Goal: Check status: Check status

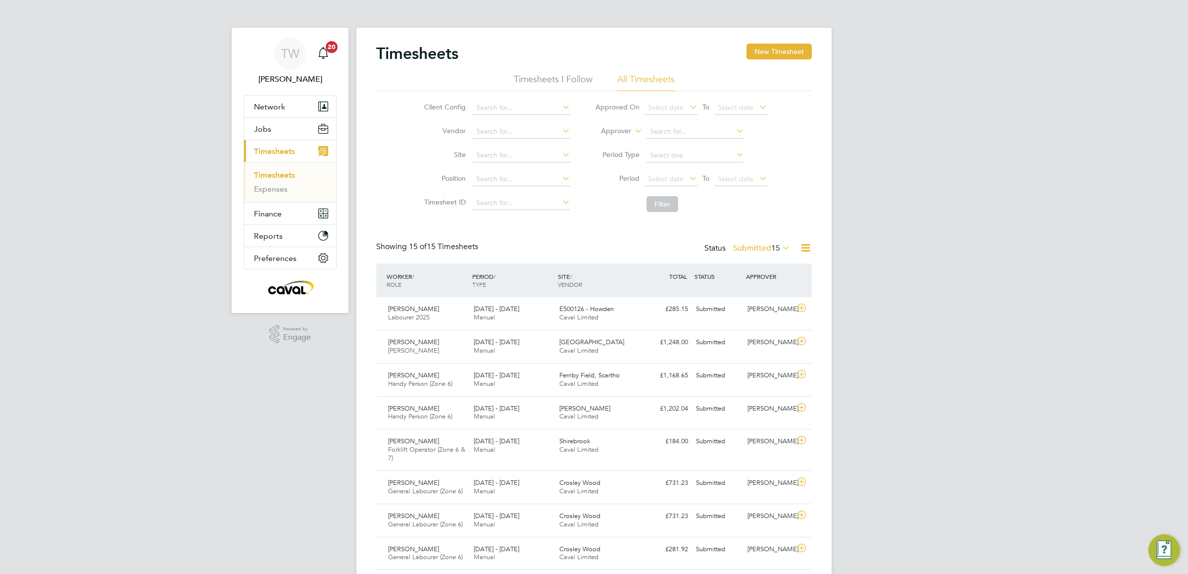
click at [287, 143] on button "Current page: Timesheets" at bounding box center [290, 151] width 92 height 22
click at [780, 245] on icon at bounding box center [780, 248] width 0 height 14
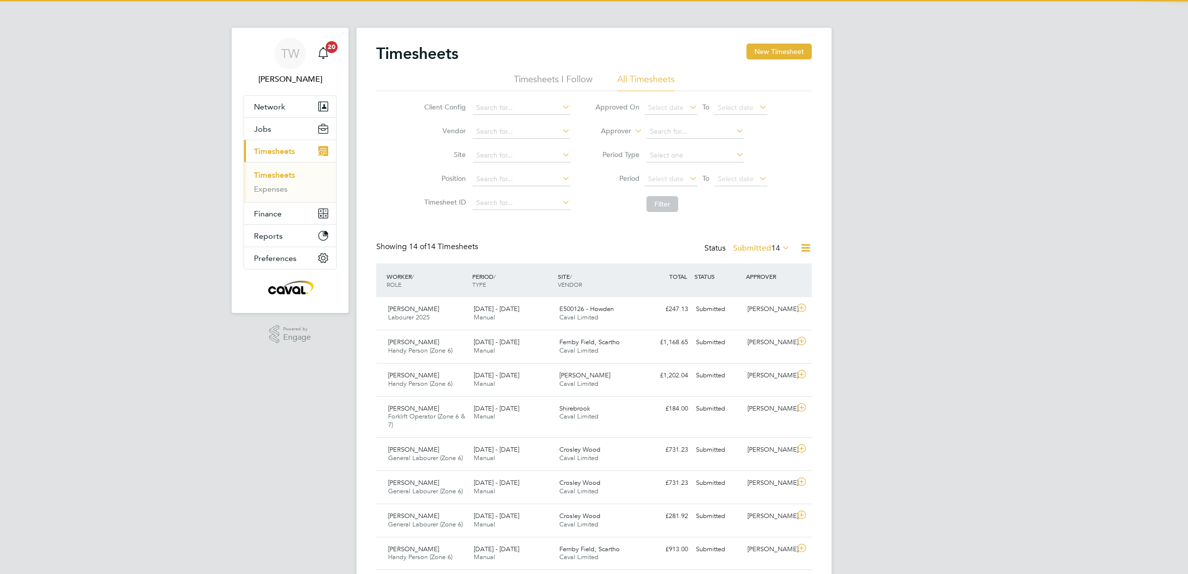
click at [780, 248] on icon at bounding box center [780, 248] width 0 height 14
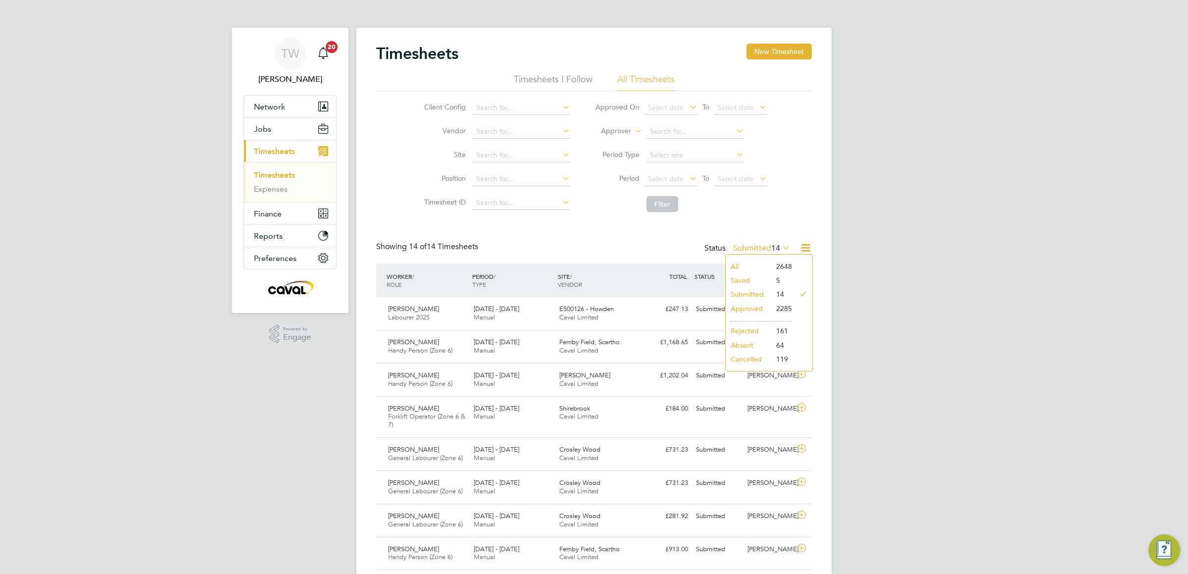
click at [762, 305] on li "Approved" at bounding box center [749, 308] width 46 height 14
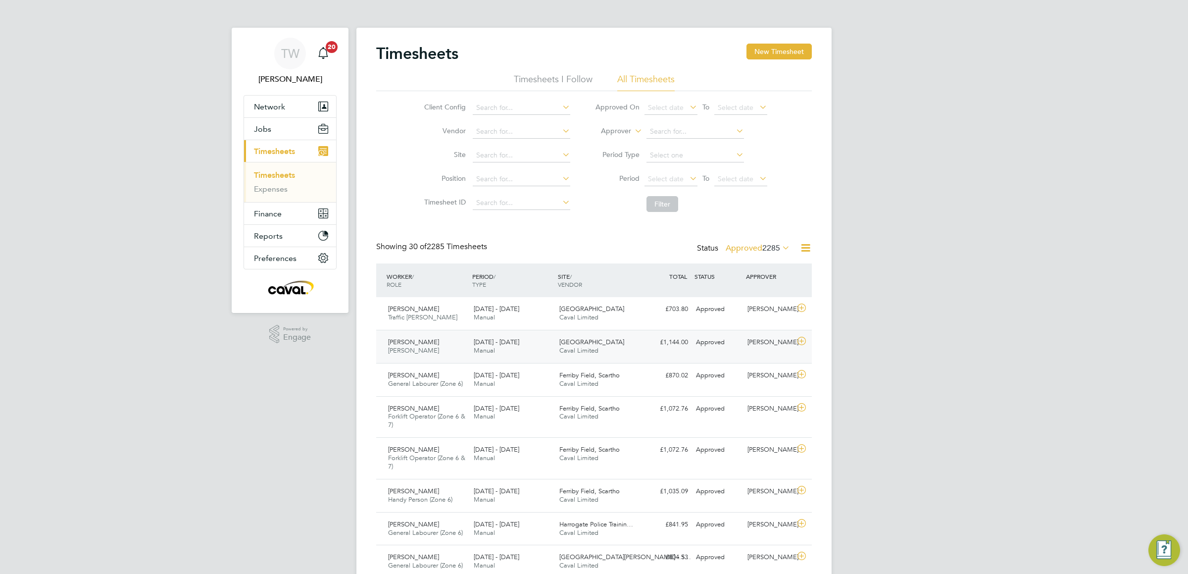
click at [452, 355] on div "[PERSON_NAME] [PERSON_NAME] [DATE] - [DATE]" at bounding box center [427, 346] width 86 height 25
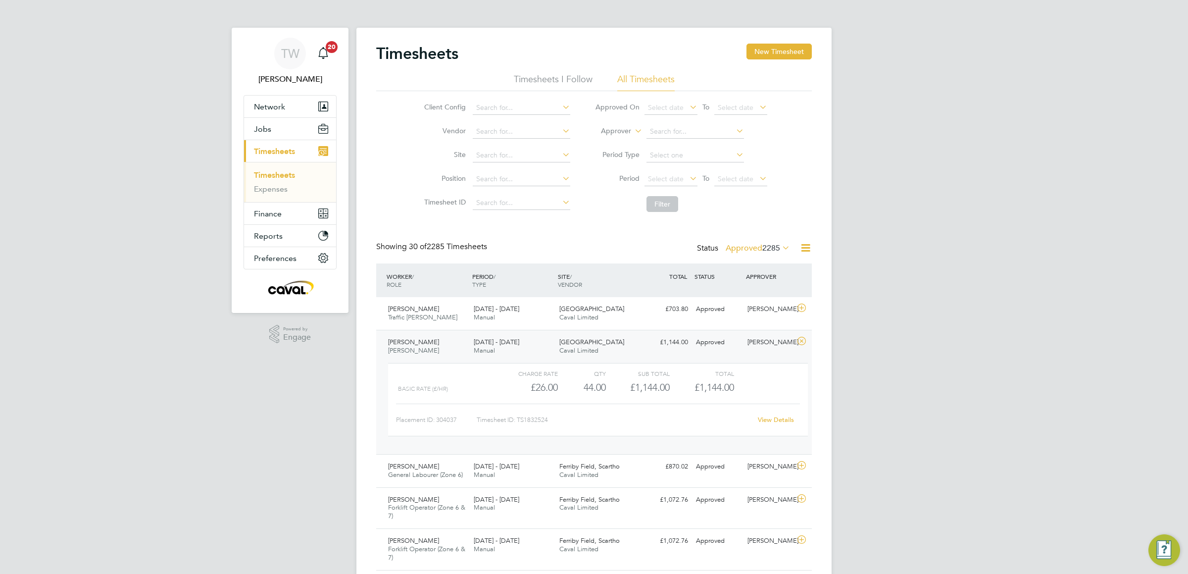
click at [780, 423] on link "View Details" at bounding box center [776, 419] width 36 height 8
